Goal: Task Accomplishment & Management: Manage account settings

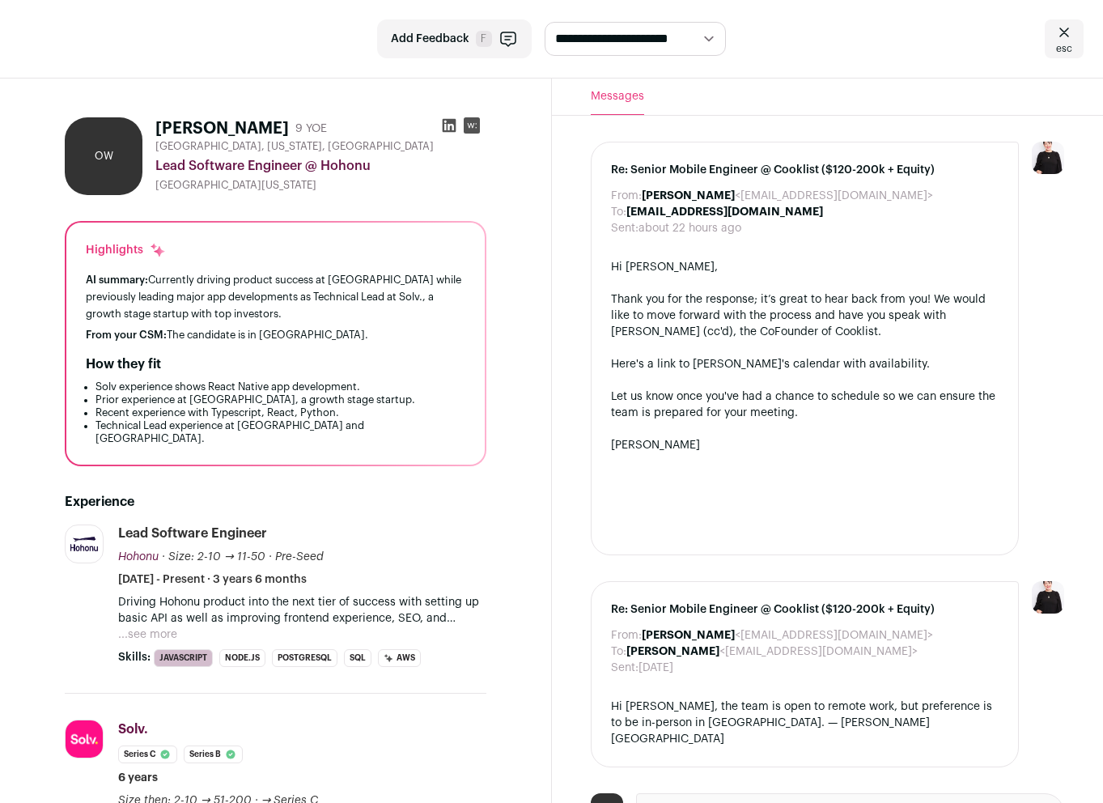
scroll to position [936, 0]
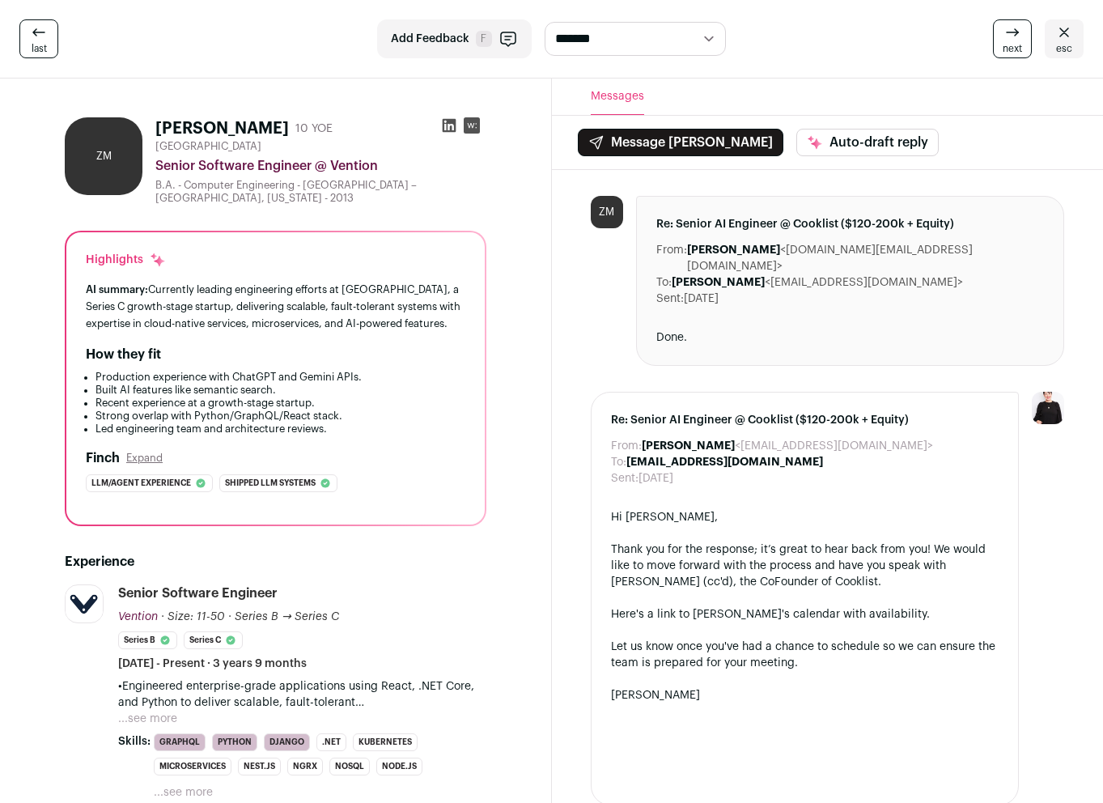
click at [449, 125] on icon at bounding box center [449, 125] width 16 height 16
click at [42, 36] on icon at bounding box center [38, 32] width 19 height 19
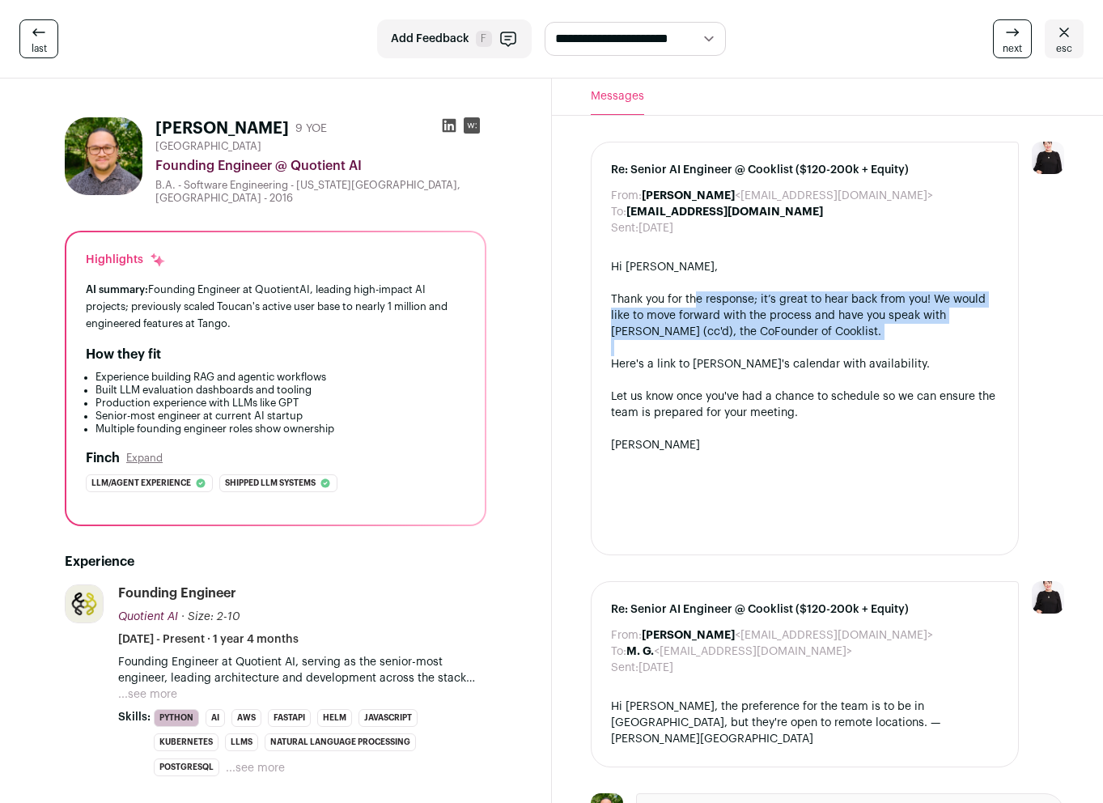
drag, startPoint x: 693, startPoint y: 305, endPoint x: 756, endPoint y: 348, distance: 75.6
click at [756, 348] on div "Hi [PERSON_NAME], Thank you for the response; it’s great to hear back from you!…" at bounding box center [805, 397] width 388 height 276
click at [756, 348] on div at bounding box center [805, 348] width 388 height 16
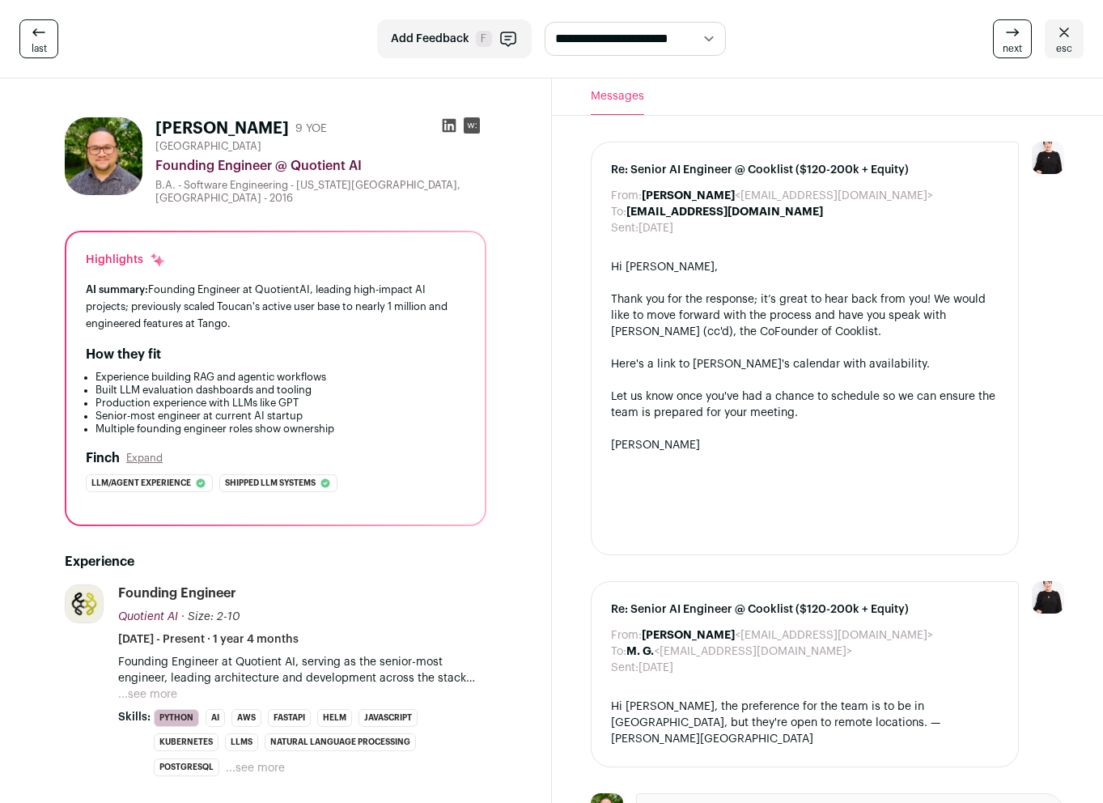
click at [37, 35] on icon at bounding box center [38, 32] width 19 height 19
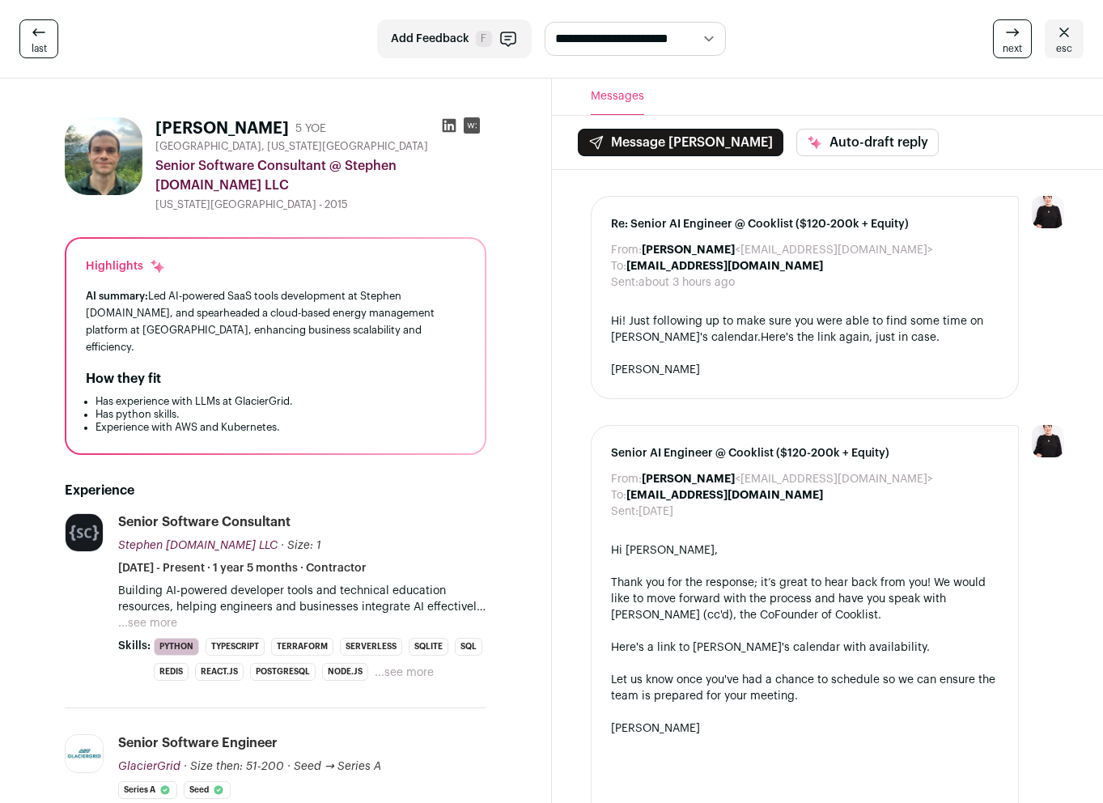
click at [724, 34] on select "**********" at bounding box center [635, 39] width 181 height 34
click at [1062, 47] on span "esc" at bounding box center [1064, 48] width 16 height 13
